Goal: Find specific page/section

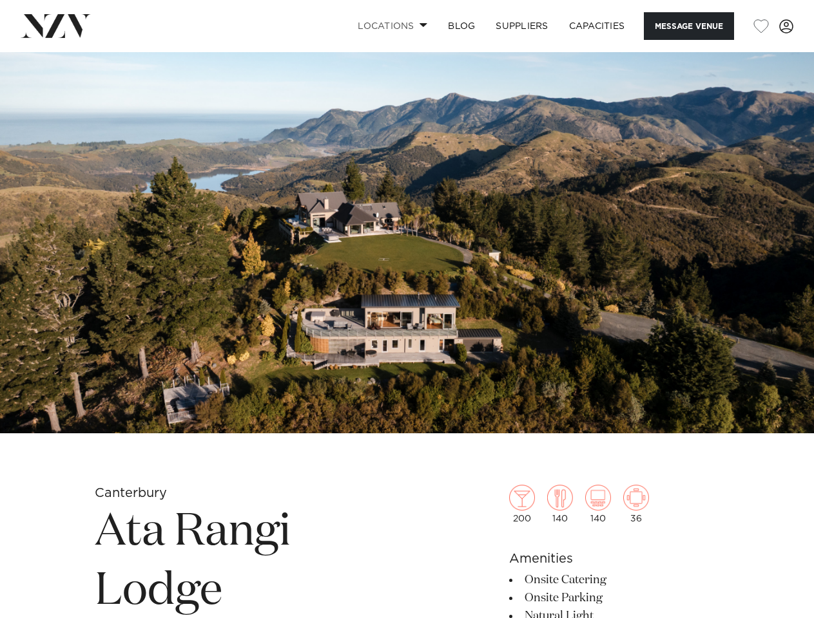
click at [390, 26] on link "Locations" at bounding box center [392, 26] width 90 height 28
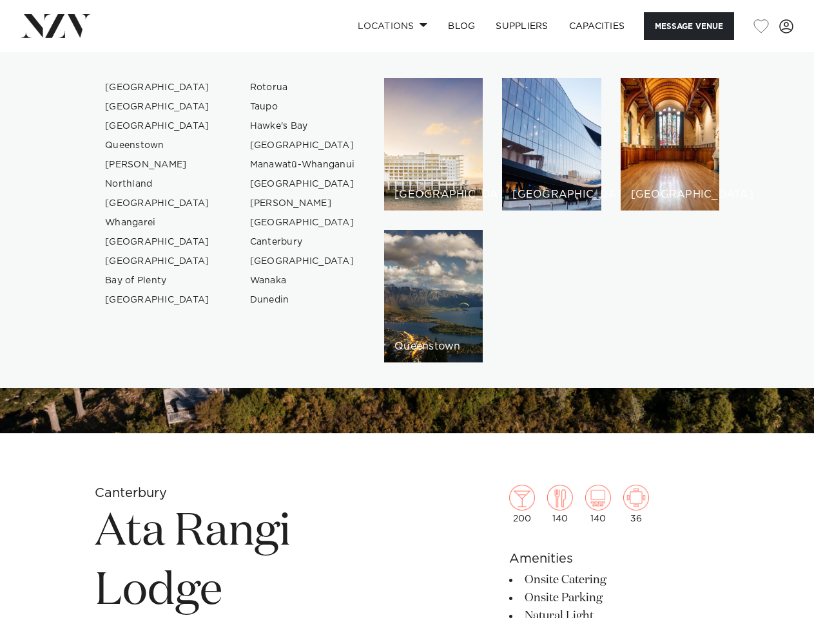
click at [688, 26] on button "Message Venue" at bounding box center [688, 26] width 90 height 28
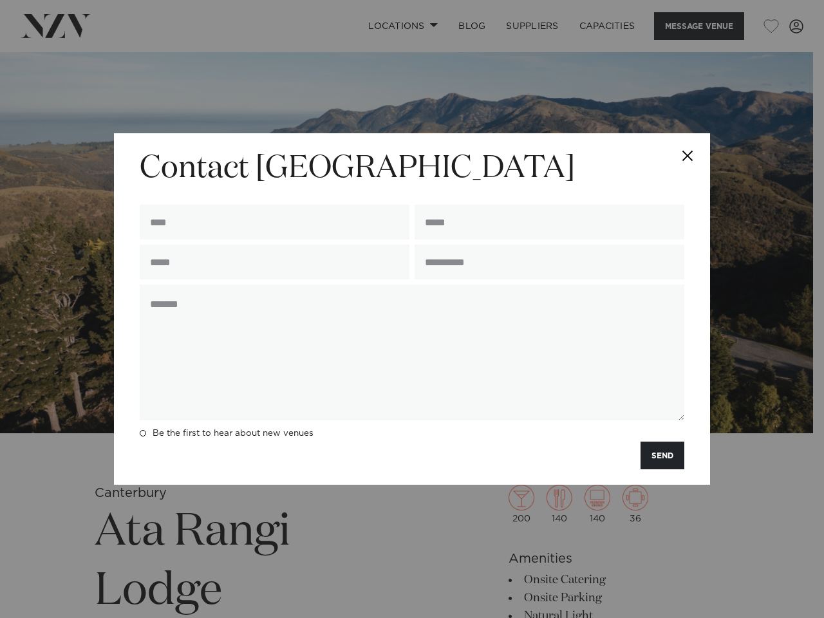
click at [761, 26] on div "**********" at bounding box center [412, 309] width 824 height 618
